Goal: Browse casually

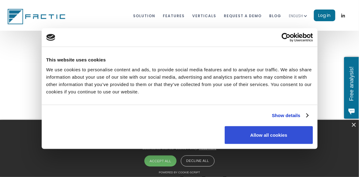
click at [261, 136] on button "Allow all cookies" at bounding box center [269, 135] width 88 height 18
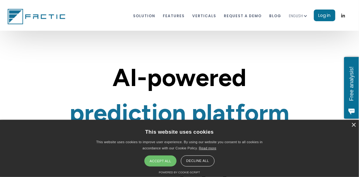
click at [157, 160] on div "Accept all" at bounding box center [161, 160] width 32 height 11
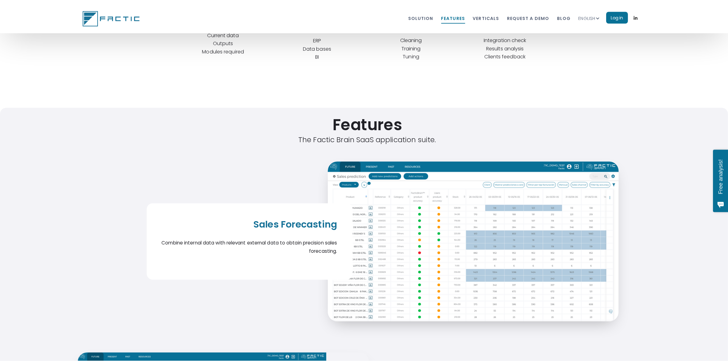
scroll to position [2209, 0]
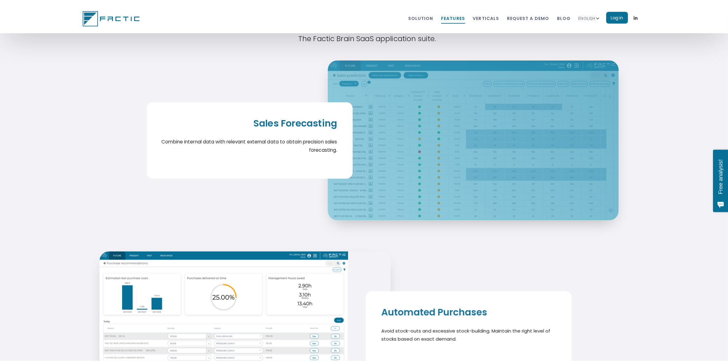
scroll to position [2373, 0]
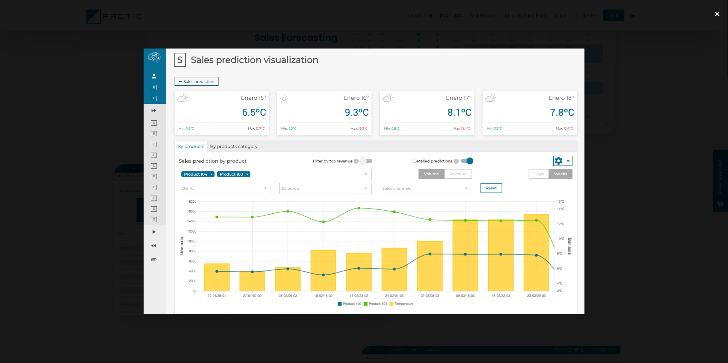
click at [713, 12] on div "close lightbox" at bounding box center [717, 14] width 21 height 14
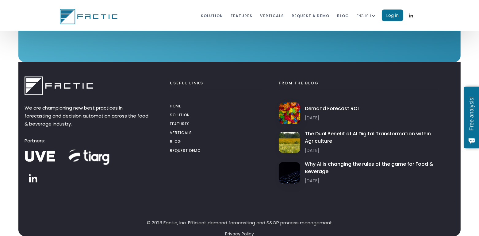
scroll to position [3477, 0]
